Goal: Task Accomplishment & Management: Manage account settings

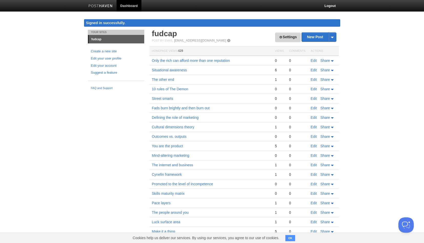
click at [285, 36] on link "Settings" at bounding box center [287, 37] width 25 height 9
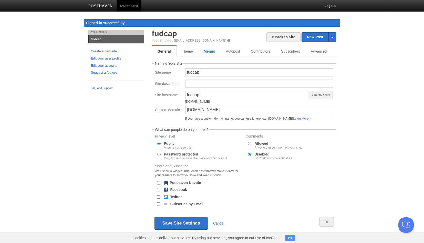
click at [211, 49] on link "Menus" at bounding box center [209, 51] width 22 height 10
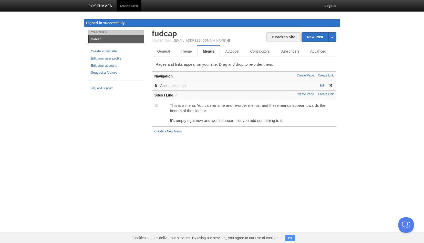
click at [324, 85] on link "Edit" at bounding box center [322, 86] width 5 height 4
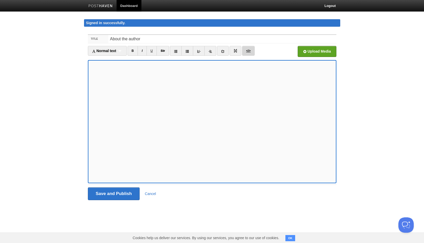
click at [250, 49] on link "</>" at bounding box center [248, 51] width 13 height 10
type textarea "<p>[PERSON_NAME] is Non-Executive Advisor to the&nbsp; <a href="[URL][DOMAIN_NA…"
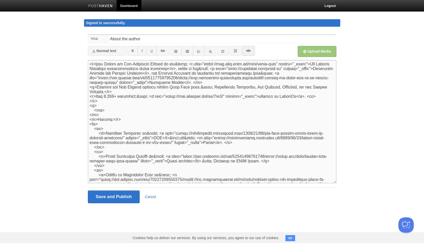
click at [217, 94] on textarea at bounding box center [212, 121] width 249 height 123
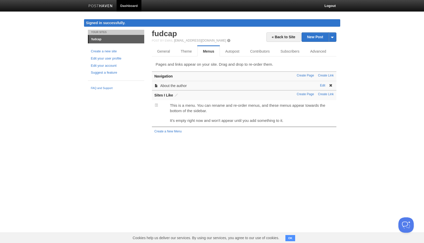
click at [331, 85] on span at bounding box center [331, 86] width 4 height 4
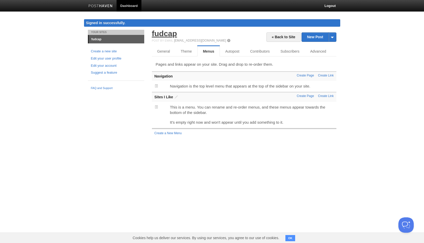
click at [170, 34] on link "fudcap" at bounding box center [164, 33] width 25 height 8
